Goal: Find specific page/section: Find specific page/section

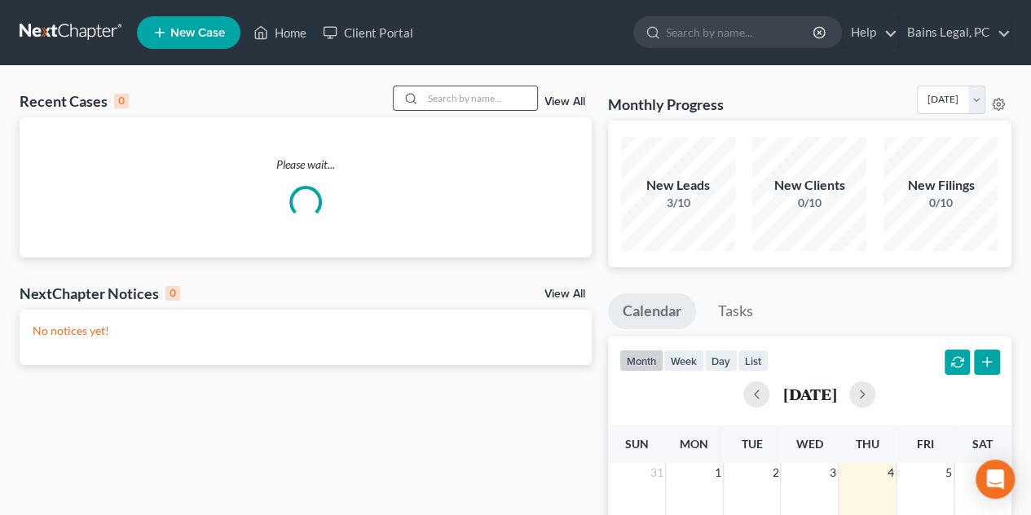
click at [482, 96] on input "search" at bounding box center [480, 98] width 114 height 24
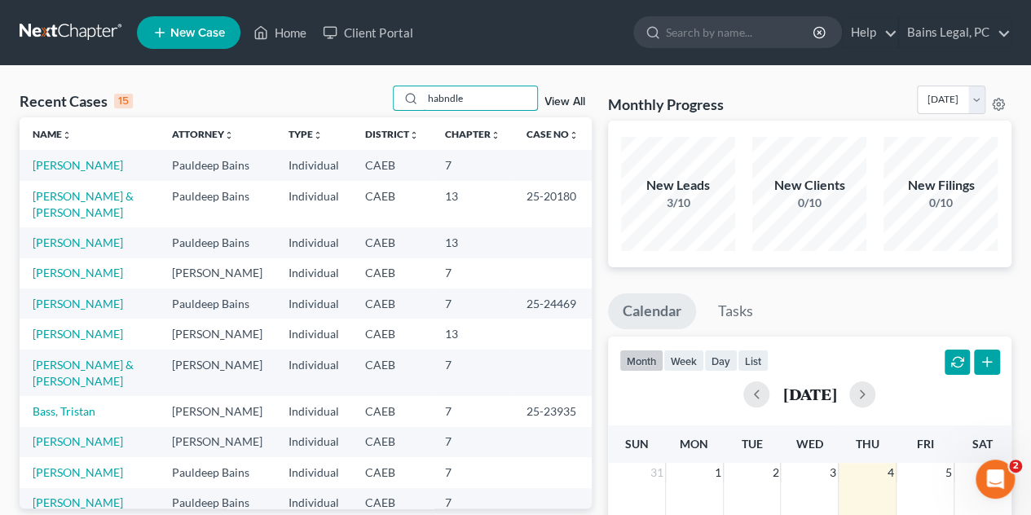
drag, startPoint x: 483, startPoint y: 95, endPoint x: 479, endPoint y: 84, distance: 12.1
click at [479, 84] on div "Recent Cases 15 habndle View All Name unfold_more expand_more expand_less Attor…" at bounding box center [515, 489] width 1031 height 846
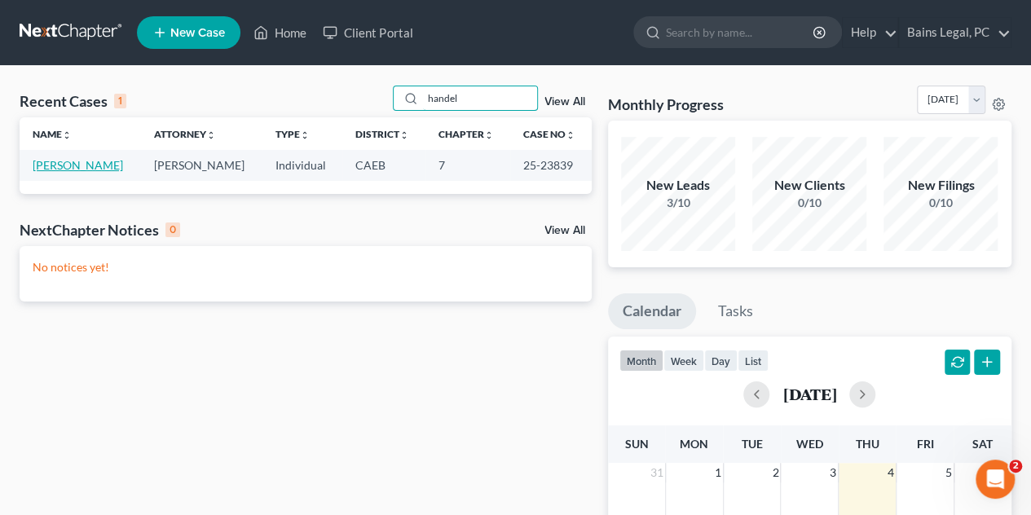
type input "handel"
click at [103, 164] on link "[PERSON_NAME]" at bounding box center [78, 165] width 90 height 14
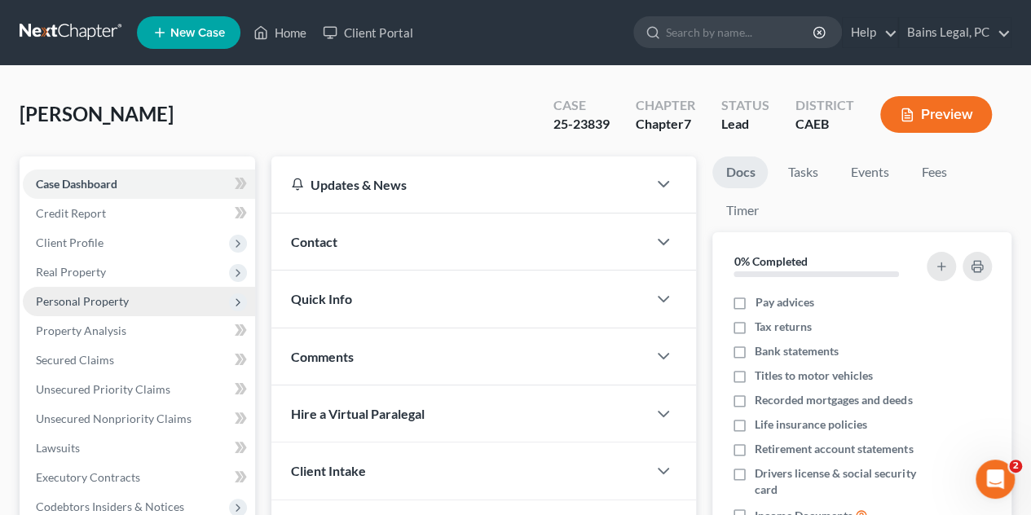
click at [84, 302] on span "Personal Property" at bounding box center [82, 301] width 93 height 14
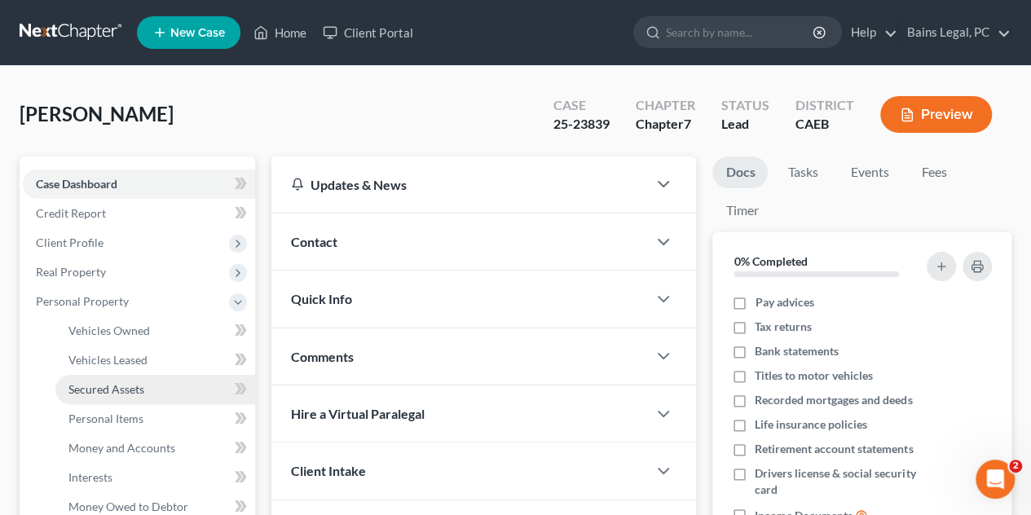
click at [129, 397] on link "Secured Assets" at bounding box center [155, 389] width 200 height 29
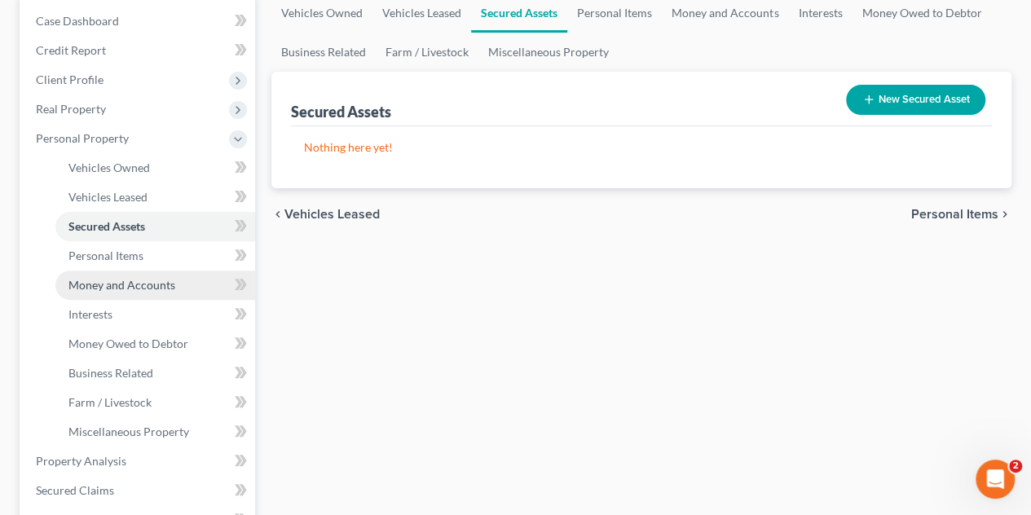
click at [146, 286] on span "Money and Accounts" at bounding box center [121, 285] width 107 height 14
